Goal: Communication & Community: Answer question/provide support

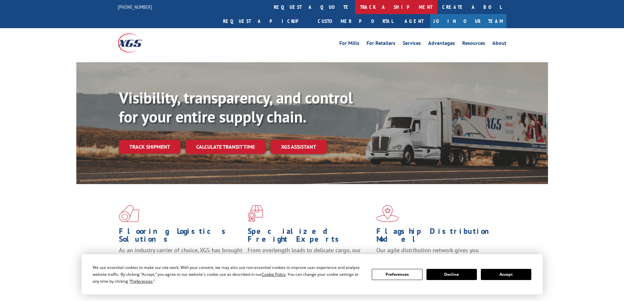
click at [355, 9] on link "track a shipment" at bounding box center [396, 7] width 82 height 14
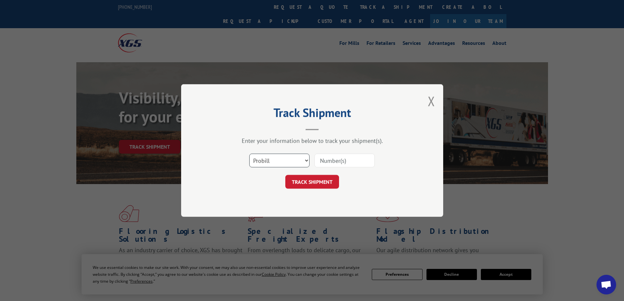
click at [290, 164] on select "Select category... Probill BOL PO" at bounding box center [279, 161] width 60 height 14
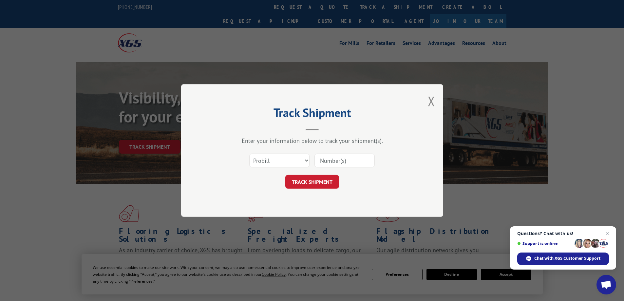
click at [335, 158] on input at bounding box center [344, 161] width 60 height 14
paste input "17693373"
type input "17693373"
click at [312, 182] on button "TRACK SHIPMENT" at bounding box center [312, 182] width 54 height 14
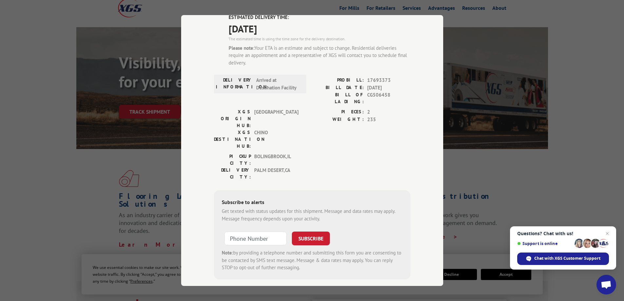
scroll to position [19, 0]
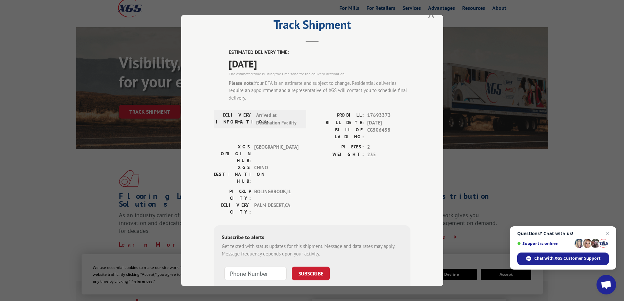
click at [46, 87] on div "Track Shipment ESTIMATED DELIVERY TIME: [DATE] The estimated time is using the …" at bounding box center [312, 150] width 624 height 301
click at [428, 16] on button "Close modal" at bounding box center [431, 12] width 7 height 17
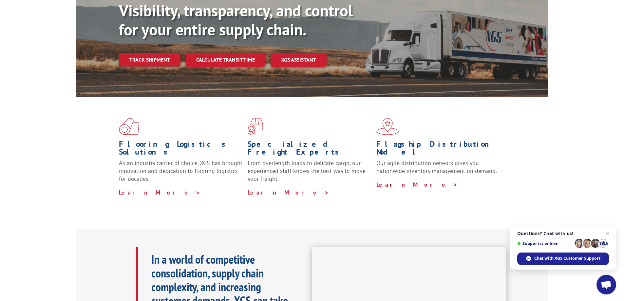
scroll to position [0, 0]
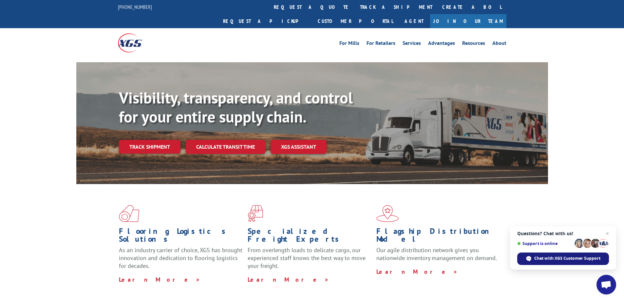
click at [551, 261] on span "Chat with XGS Customer Support" at bounding box center [567, 258] width 66 height 6
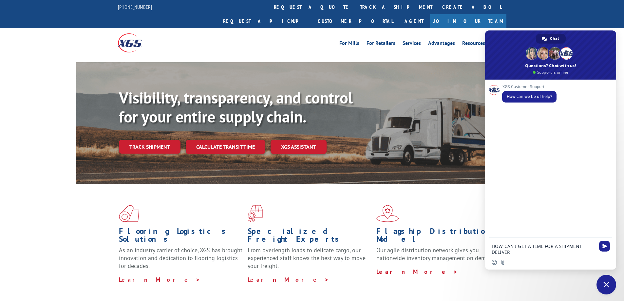
type textarea "HOW CAN I GET A TIME FOR A SHIPMENT DELIVERY"
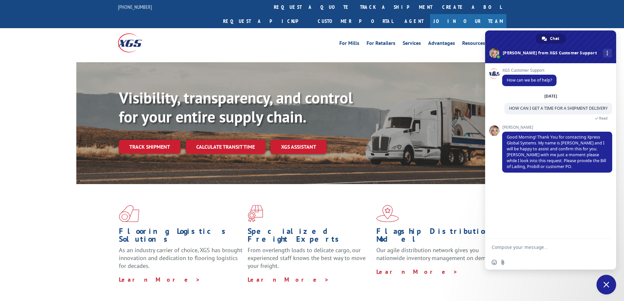
paste textarea "17693373"
click at [493, 247] on textarea "17693373" at bounding box center [542, 247] width 103 height 6
click at [492, 247] on textarea "17693373" at bounding box center [542, 247] width 103 height 6
type textarea "PROBILL 17693373"
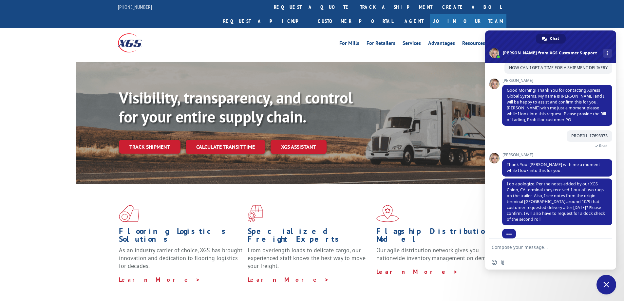
scroll to position [53, 0]
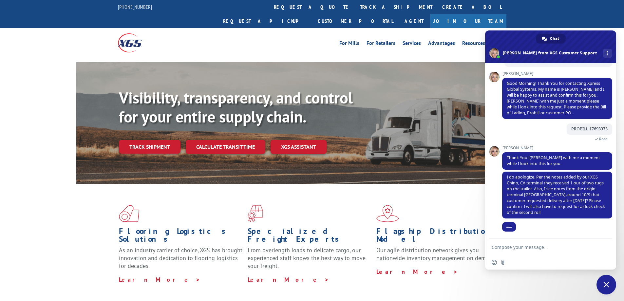
click at [534, 248] on textarea "Compose your message..." at bounding box center [542, 247] width 103 height 6
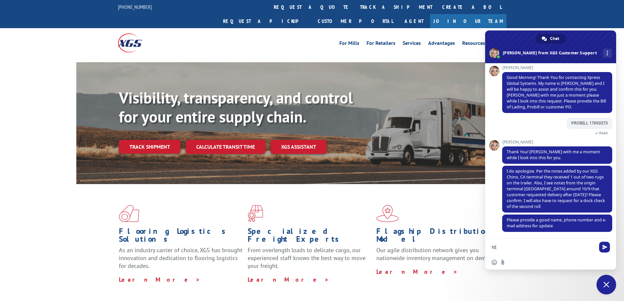
type textarea "h"
type textarea "c"
type textarea "C"
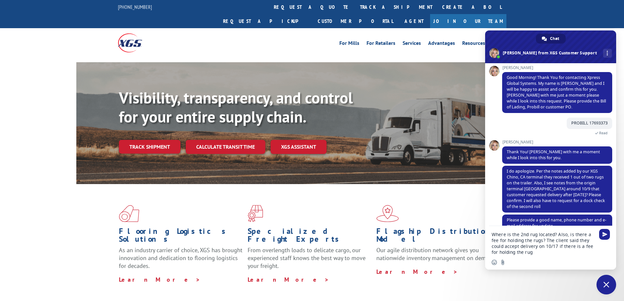
type textarea "Where is the 2nd rug located? Also, is there a fee for holding the rugs? The cl…"
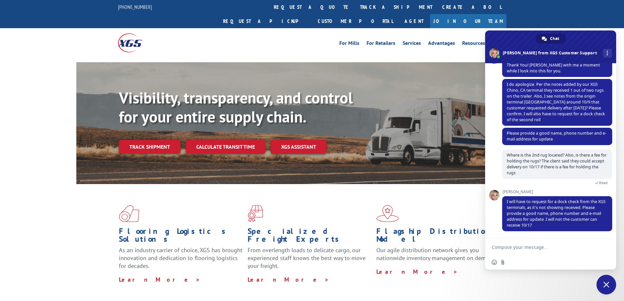
scroll to position [140, 0]
click at [116, 301] on div "Flooring Logistics Solutions As an industry carrier of choice, XGS has brought …" at bounding box center [312, 250] width 624 height 132
click at [511, 246] on textarea "Compose your message..." at bounding box center [542, 247] width 103 height 6
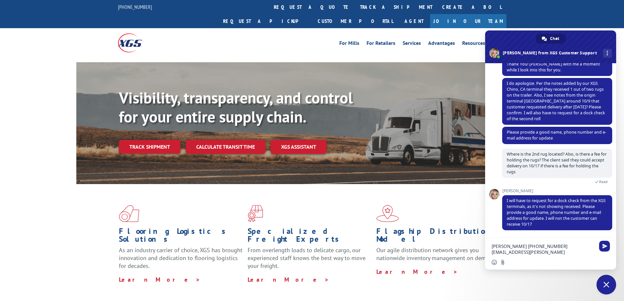
type textarea "[PERSON_NAME] [PHONE_NUMBER] [EMAIL_ADDRESS][PERSON_NAME][DOMAIN_NAME]"
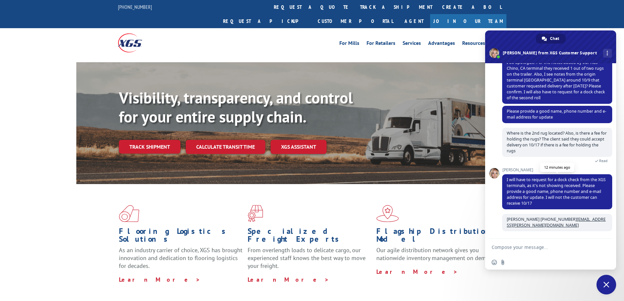
scroll to position [162, 0]
click at [535, 239] on form at bounding box center [542, 248] width 103 height 18
click at [530, 243] on form at bounding box center [542, 248] width 103 height 18
drag, startPoint x: 520, startPoint y: 253, endPoint x: 521, endPoint y: 249, distance: 3.6
click at [520, 252] on form at bounding box center [542, 248] width 103 height 18
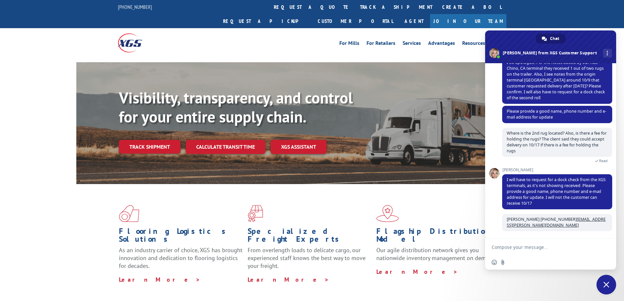
click at [521, 249] on textarea "Compose your message..." at bounding box center [542, 247] width 103 height 6
type textarea "w"
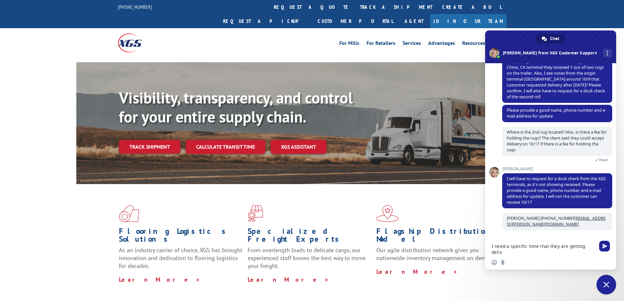
scroll to position [163, 0]
type textarea "I need a specific time that they are getting delivered"
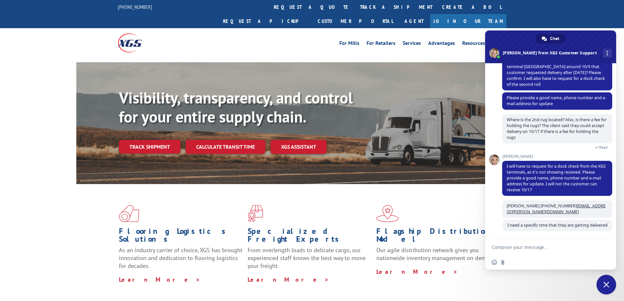
scroll to position [181, 0]
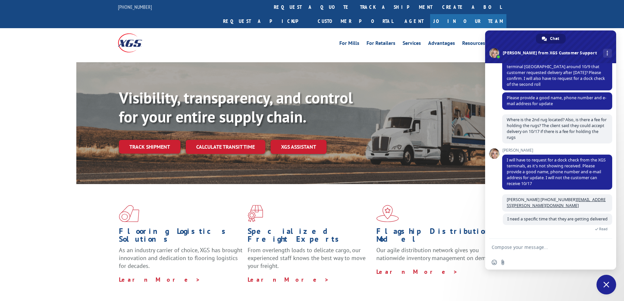
click at [76, 206] on div "Flooring Logistics Solutions As an industry carrier of choice, XGS has brought …" at bounding box center [311, 244] width 471 height 120
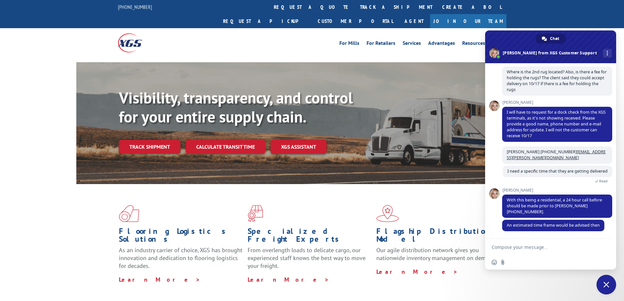
scroll to position [229, 0]
click at [544, 245] on textarea "Compose your message..." at bounding box center [542, 247] width 103 height 6
type textarea "yes that sounds great"
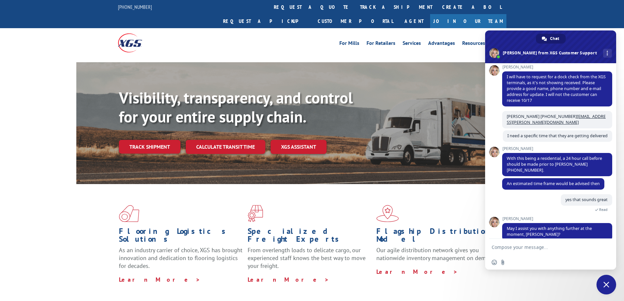
scroll to position [273, 0]
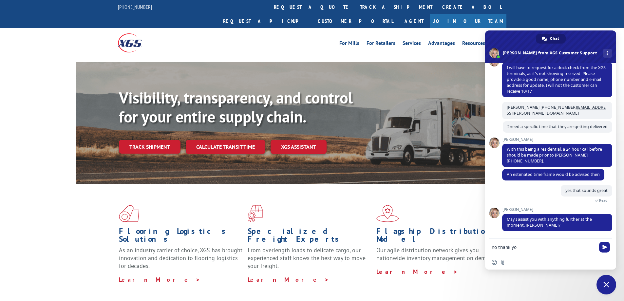
type textarea "no thank you"
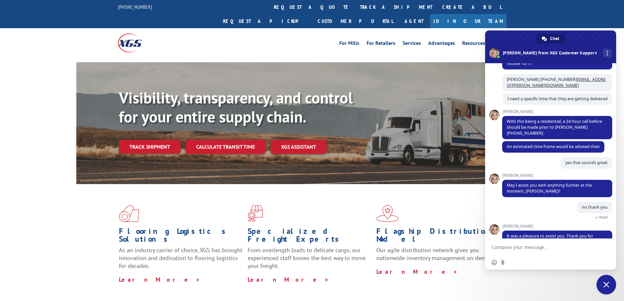
scroll to position [355, 0]
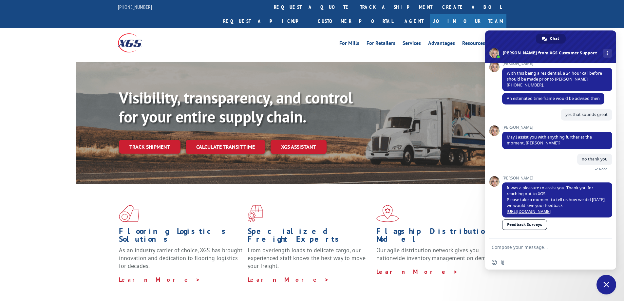
click at [516, 154] on div "no thank you A minute ago Read" at bounding box center [557, 165] width 110 height 22
click at [504, 156] on div "no thank you A minute ago Read" at bounding box center [557, 165] width 110 height 22
click at [545, 192] on span "It was a pleasure to assist you. Thank you for reaching out to XGS. Please take…" at bounding box center [555, 199] width 99 height 29
click at [525, 144] on div "[PERSON_NAME] I assist you with anything further at the moment, [PERSON_NAME]? …" at bounding box center [557, 139] width 110 height 28
click at [516, 168] on div "no thank you A minute ago Read" at bounding box center [557, 165] width 110 height 22
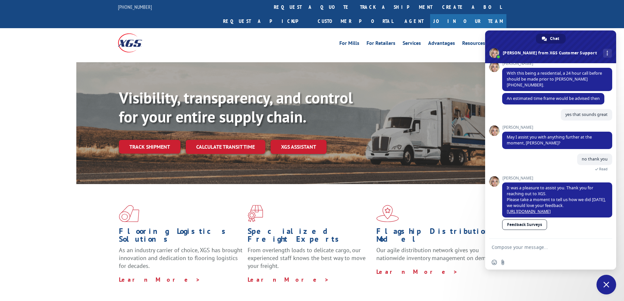
click at [557, 229] on span "Feedback Surveys" at bounding box center [557, 225] width 110 height 12
click at [493, 193] on div "XGS Customer Support How can we be of help? [DATE] HOW CAN I GET A TIME FOR A S…" at bounding box center [550, 150] width 131 height 175
drag, startPoint x: 493, startPoint y: 193, endPoint x: 493, endPoint y: 177, distance: 15.4
click at [493, 192] on div "XGS Customer Support How can we be of help? [DATE] HOW CAN I GET A TIME FOR A S…" at bounding box center [550, 150] width 131 height 175
click at [566, 223] on span "Feedback Surveys" at bounding box center [557, 225] width 110 height 12
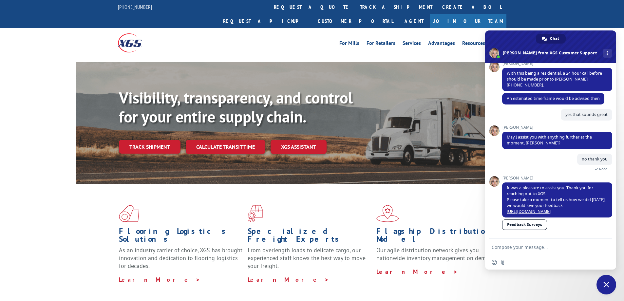
click at [489, 224] on div "XGS Customer Support How can we be of help? [DATE] HOW CAN I GET A TIME FOR A S…" at bounding box center [550, 150] width 131 height 175
click at [440, 184] on div "Flooring Logistics Solutions As an industry carrier of choice, XGS has brought …" at bounding box center [311, 244] width 471 height 120
click at [553, 41] on span "Chat" at bounding box center [554, 39] width 9 height 10
click at [554, 40] on span "Chat" at bounding box center [554, 39] width 9 height 10
click at [507, 250] on form at bounding box center [542, 248] width 103 height 18
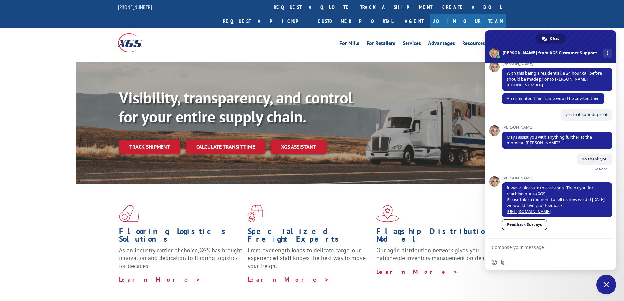
click at [508, 248] on textarea "Compose your message..." at bounding box center [542, 247] width 103 height 6
type textarea "will both rugs get delivered on 10/17?"
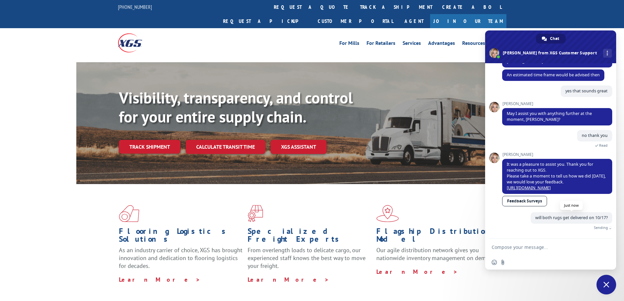
scroll to position [371, 0]
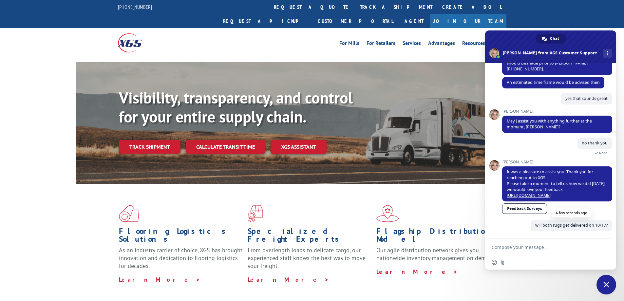
click at [537, 230] on span "will both rugs get delivered on 10/17?" at bounding box center [571, 225] width 82 height 11
click at [556, 39] on span "Chat" at bounding box center [554, 39] width 9 height 10
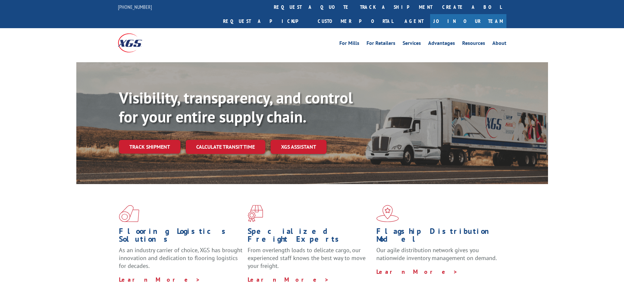
click at [502, 14] on link "Join Our Team" at bounding box center [468, 21] width 76 height 14
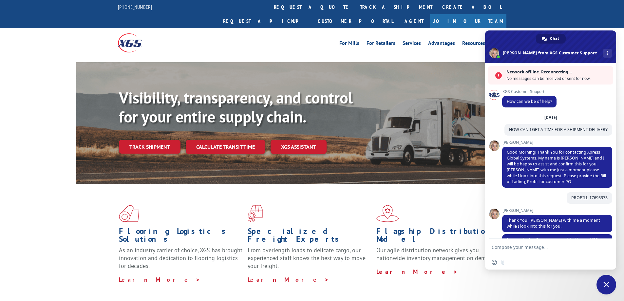
scroll to position [371, 0]
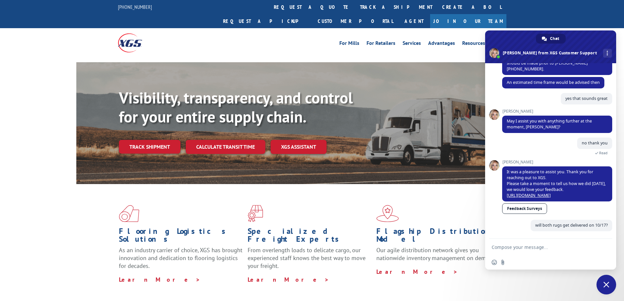
click at [613, 289] on span "Close chat" at bounding box center [606, 285] width 20 height 20
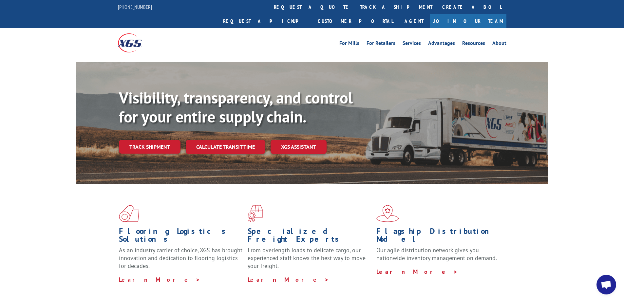
click at [613, 289] on span "Open chat" at bounding box center [606, 285] width 20 height 20
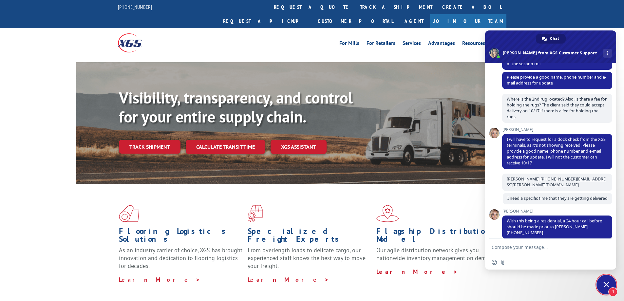
scroll to position [0, 0]
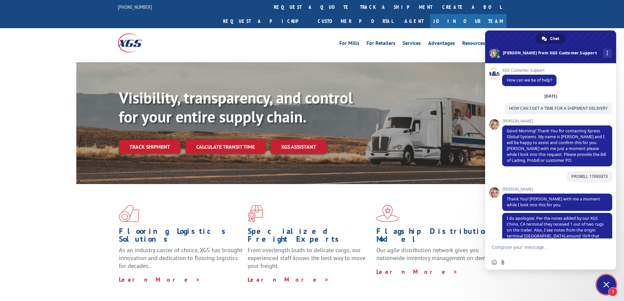
click at [575, 119] on div "Wednesday, 15 October HOW CAN I GET A TIME FOR A SHIPMENT DELIVERY 46 minutes a…" at bounding box center [557, 106] width 110 height 26
drag, startPoint x: 567, startPoint y: 184, endPoint x: 603, endPoint y: 183, distance: 36.3
click at [603, 182] on span "PROBILL 17693373" at bounding box center [589, 176] width 46 height 11
copy span "PROBILL 17693373"
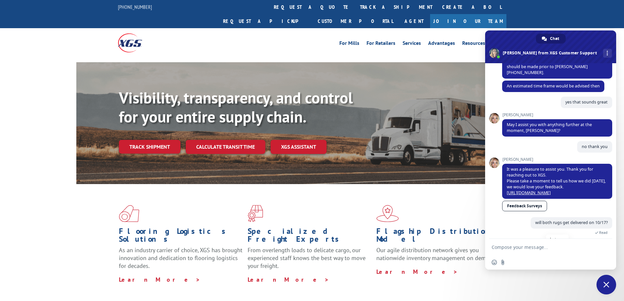
scroll to position [400, 0]
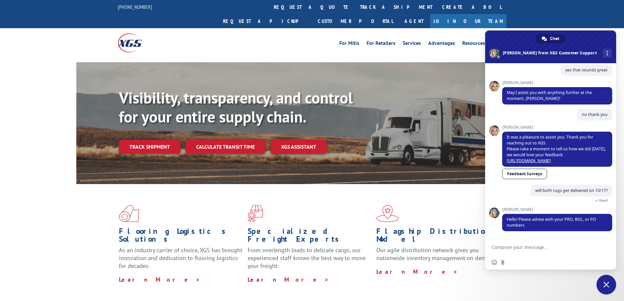
click at [524, 235] on div "Megan Hello! Please advise with your PRO, BOL, or PO numbers Just now" at bounding box center [557, 222] width 110 height 31
click at [512, 250] on textarea "Compose your message..." at bounding box center [542, 247] width 103 height 6
paste textarea "PROBILL 17693373"
type textarea "PROBILL 17693373"
click at [606, 245] on span "Send" at bounding box center [604, 247] width 5 height 5
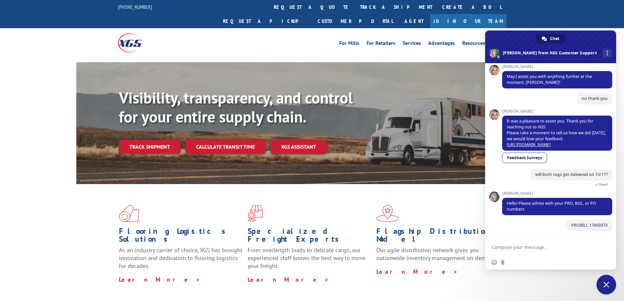
scroll to position [416, 0]
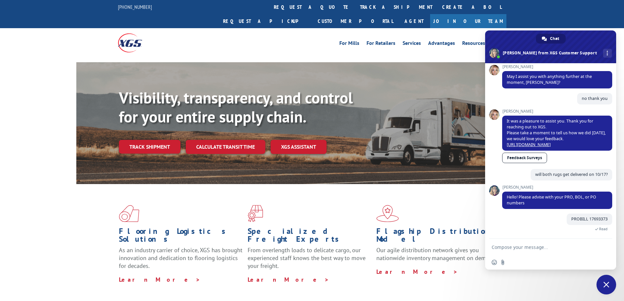
click at [542, 246] on textarea "Compose your message..." at bounding box center [542, 247] width 103 height 6
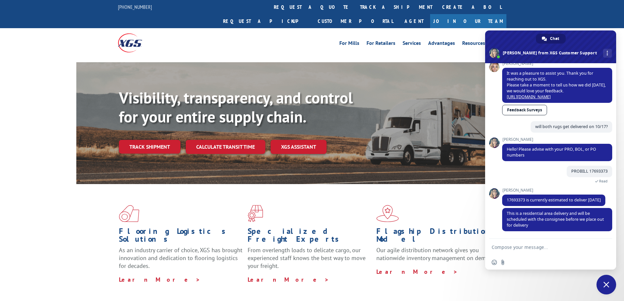
scroll to position [469, 0]
click at [531, 247] on textarea "Compose your message..." at bounding box center [542, 247] width 103 height 6
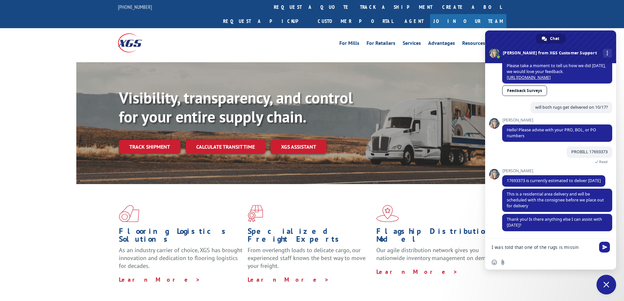
type textarea "I was told that one of the rugs is missing"
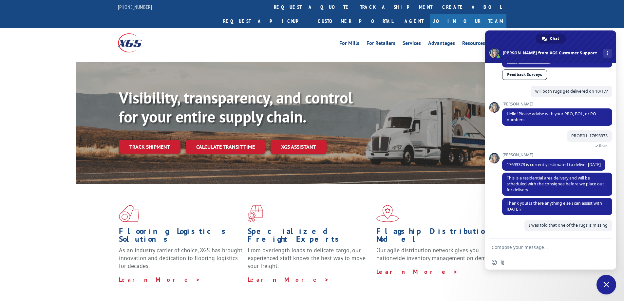
scroll to position [505, 0]
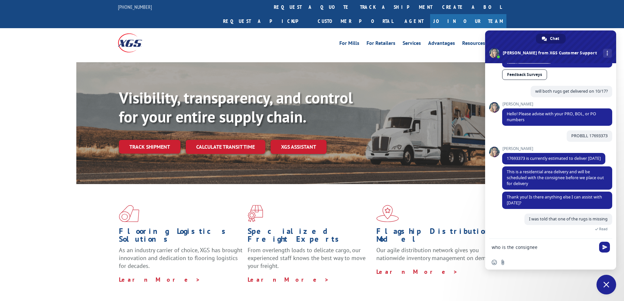
type textarea "who is the consignee?"
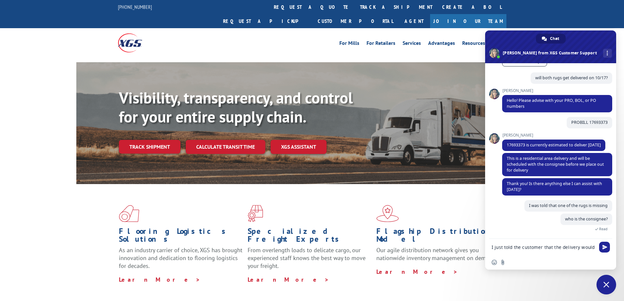
scroll to position [519, 0]
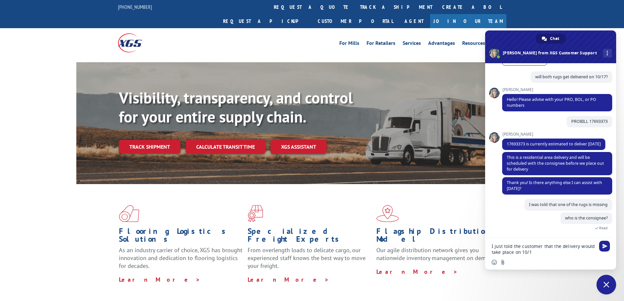
type textarea "I just told the customer that the delivery would take place on 10/17"
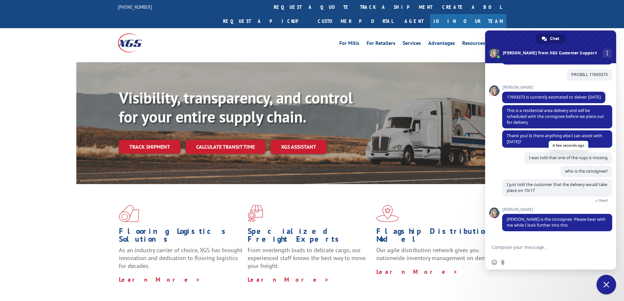
scroll to position [566, 0]
click at [528, 249] on textarea "Compose your message..." at bounding box center [542, 247] width 103 height 6
click at [529, 245] on textarea "Compose your message..." at bounding box center [542, 247] width 103 height 6
type textarea "thank you"
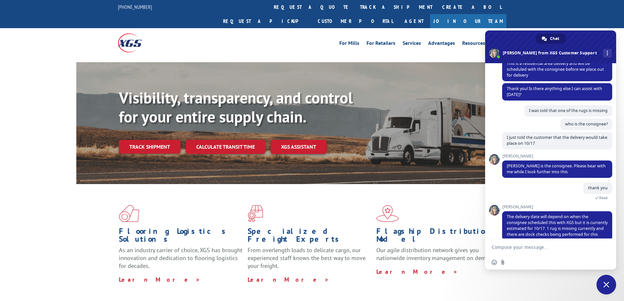
scroll to position [628, 0]
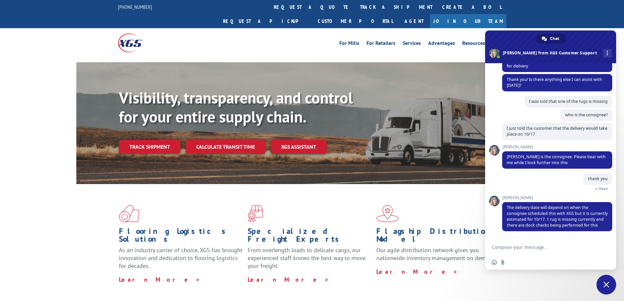
click at [529, 246] on textarea "Compose your message..." at bounding box center [542, 247] width 103 height 6
click at [529, 247] on textarea "Compose your message..." at bounding box center [542, 247] width 103 height 6
type textarea "w"
type textarea "t"
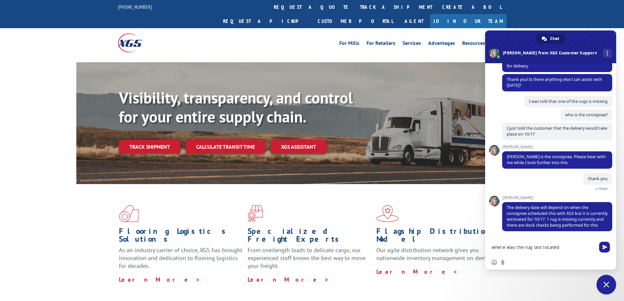
type textarea "where was the rug last located?"
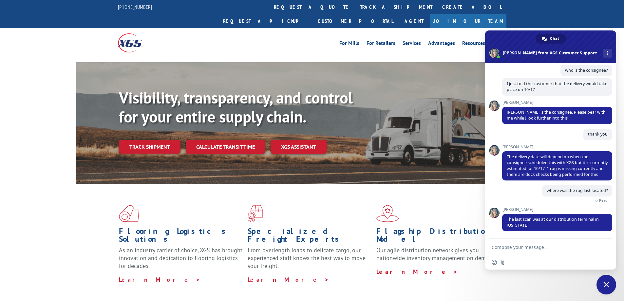
scroll to position [673, 0]
click at [526, 244] on textarea "Compose your message..." at bounding box center [542, 247] width 103 height 6
drag, startPoint x: 524, startPoint y: 247, endPoint x: 536, endPoint y: 247, distance: 12.8
click at [524, 247] on textarea "Compose your message..." at bounding box center [542, 247] width 103 height 6
type textarea "what day was that?"
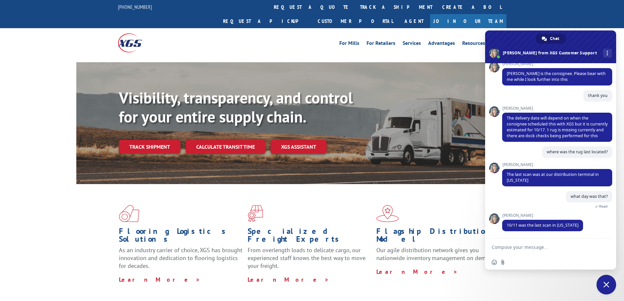
scroll to position [711, 0]
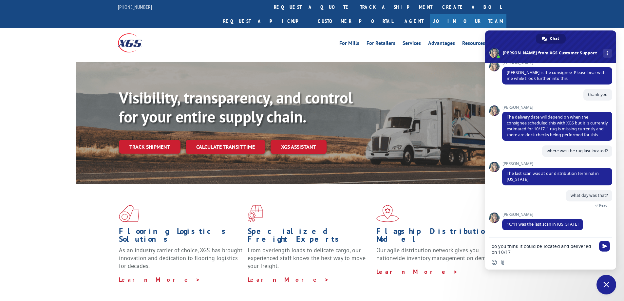
type textarea "do you think it could be located and delivered on 10/17?"
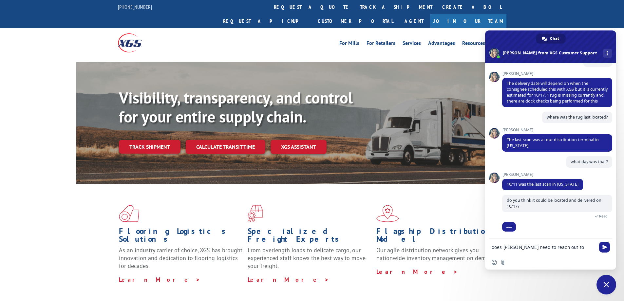
scroll to position [746, 0]
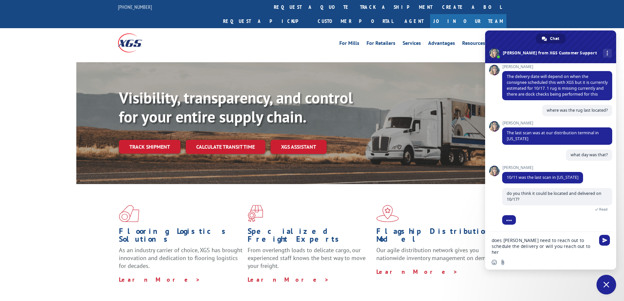
type textarea "does camey walker need to reach out to schedule the delivery or will you reach …"
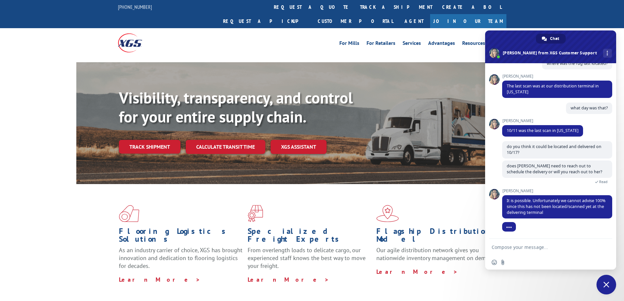
scroll to position [800, 0]
click at [567, 183] on span "Read" at bounding box center [557, 181] width 110 height 6
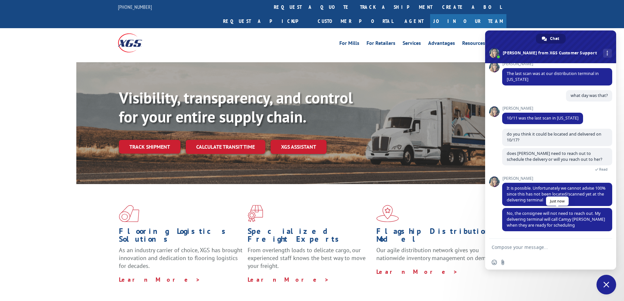
scroll to position [812, 0]
click at [570, 245] on textarea "Compose your message..." at bounding box center [542, 247] width 103 height 6
type textarea "i"
type textarea "can you keep me updated?"
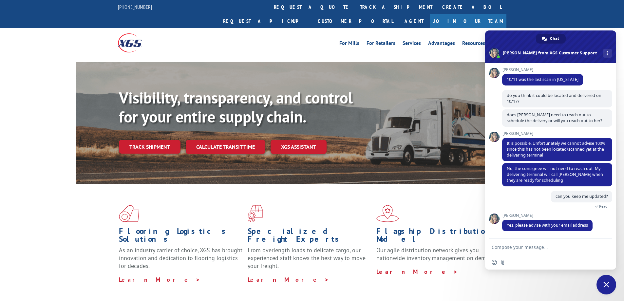
scroll to position [864, 0]
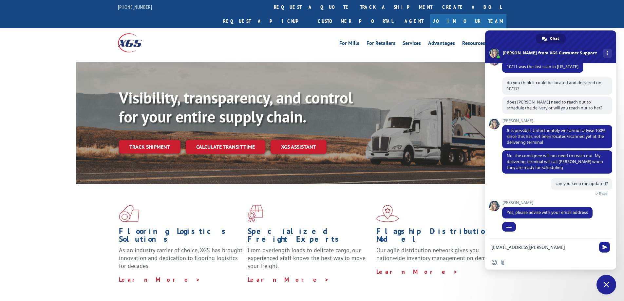
type textarea "[EMAIL_ADDRESS][PERSON_NAME][DOMAIN_NAME]"
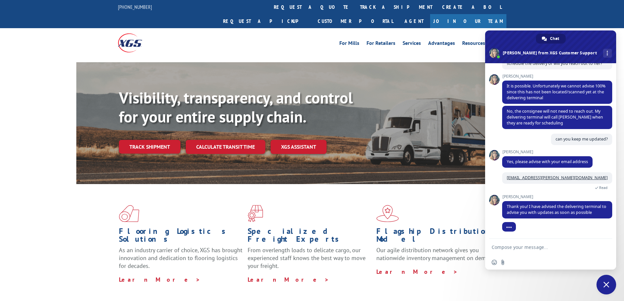
scroll to position [909, 0]
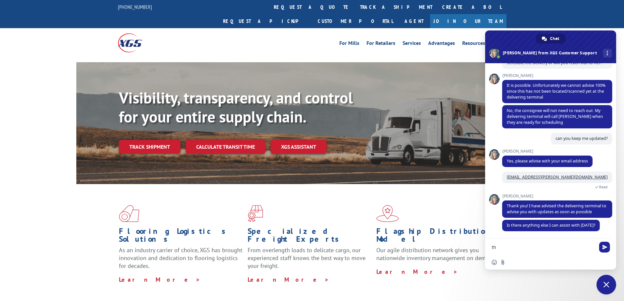
type textarea "t"
type textarea "no that's it thank you for your help!"
click at [605, 249] on div "no that's it thank you for your help!" at bounding box center [550, 248] width 131 height 18
click at [604, 248] on span "Send" at bounding box center [604, 247] width 5 height 5
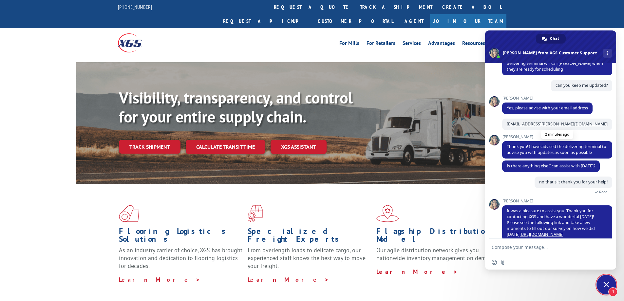
scroll to position [977, 0]
